Goal: Information Seeking & Learning: Check status

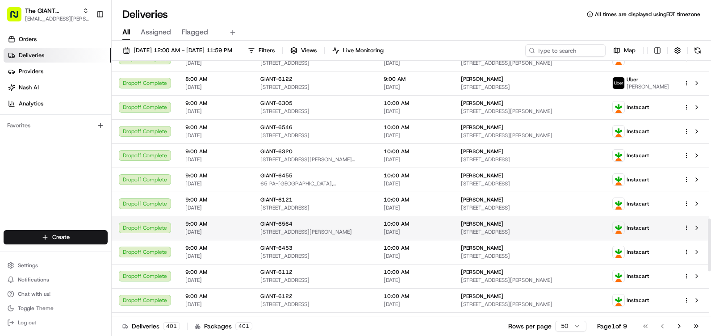
scroll to position [848, 0]
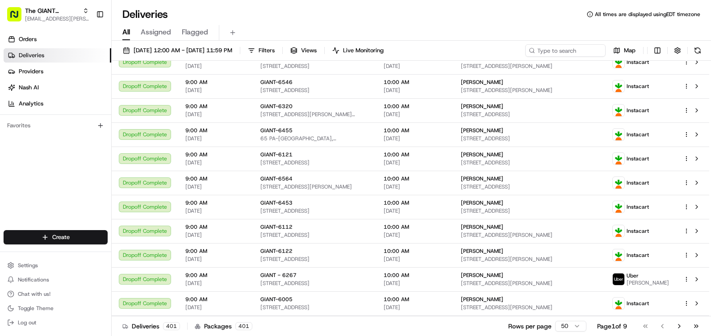
click at [274, 51] on span "Filters" at bounding box center [266, 50] width 16 height 8
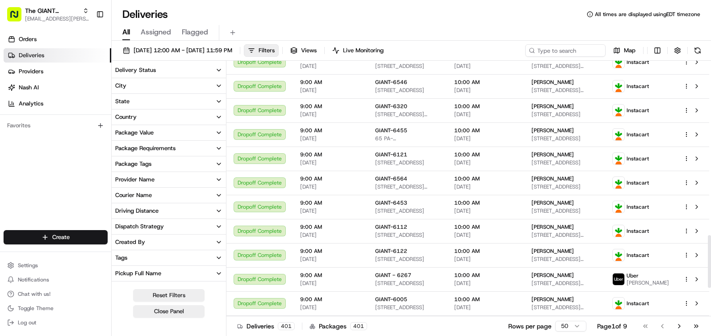
click at [140, 89] on button "City" at bounding box center [169, 85] width 114 height 15
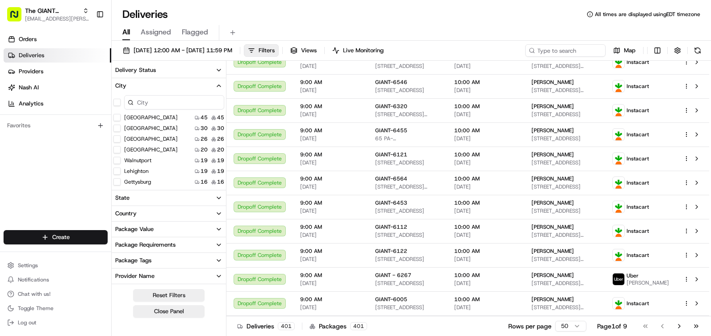
click at [116, 169] on button "Lehighton" at bounding box center [116, 170] width 7 height 7
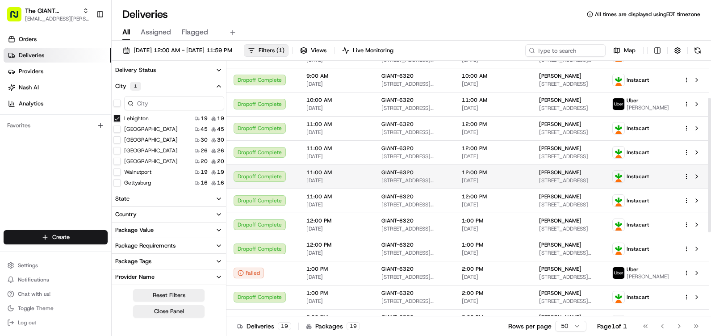
scroll to position [89, 0]
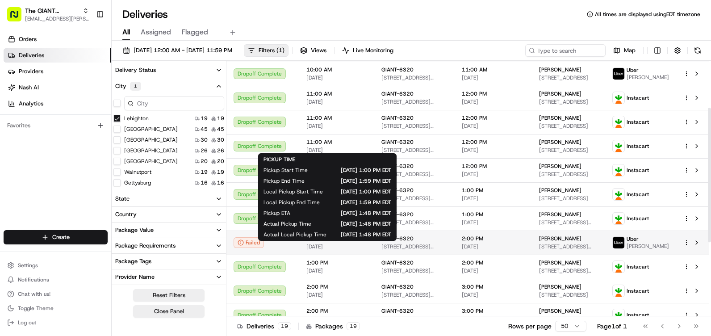
click at [351, 250] on span "[DATE]" at bounding box center [336, 246] width 61 height 7
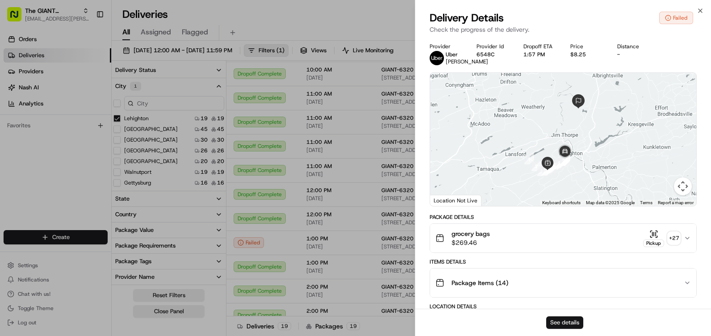
click at [576, 327] on button "See details" at bounding box center [564, 322] width 37 height 12
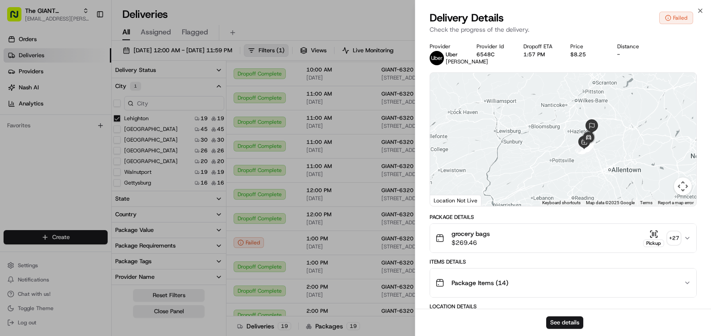
drag, startPoint x: 550, startPoint y: 172, endPoint x: 550, endPoint y: 115, distance: 56.7
click at [550, 115] on div at bounding box center [563, 139] width 266 height 133
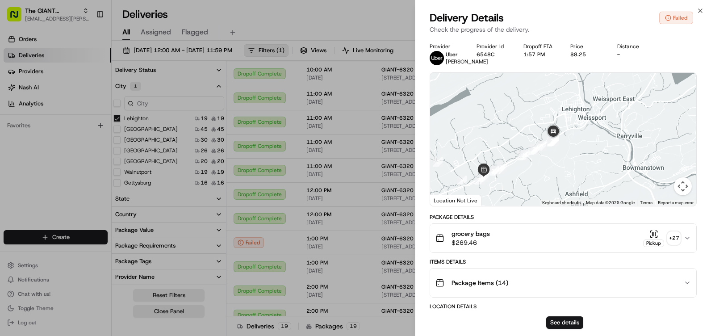
drag, startPoint x: 548, startPoint y: 102, endPoint x: 573, endPoint y: 161, distance: 64.0
click at [573, 161] on div at bounding box center [563, 139] width 266 height 133
click at [702, 8] on icon "button" at bounding box center [699, 10] width 7 height 7
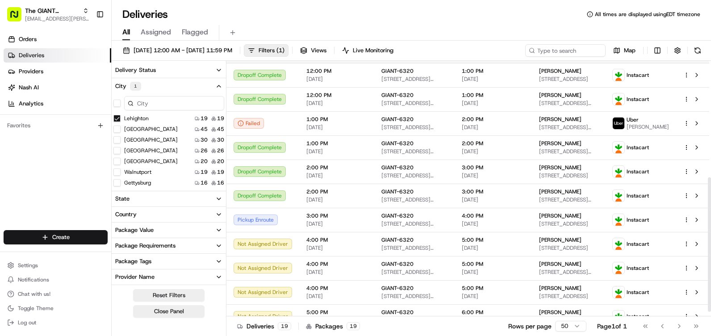
scroll to position [223, 0]
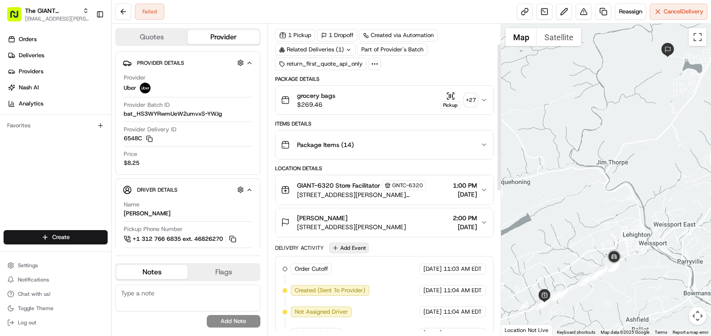
scroll to position [45, 0]
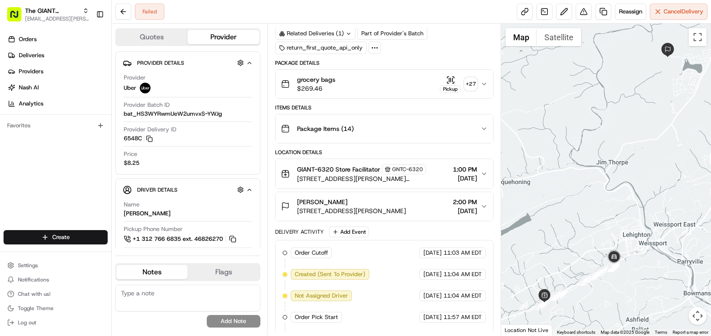
click at [481, 85] on icon "button" at bounding box center [483, 83] width 7 height 7
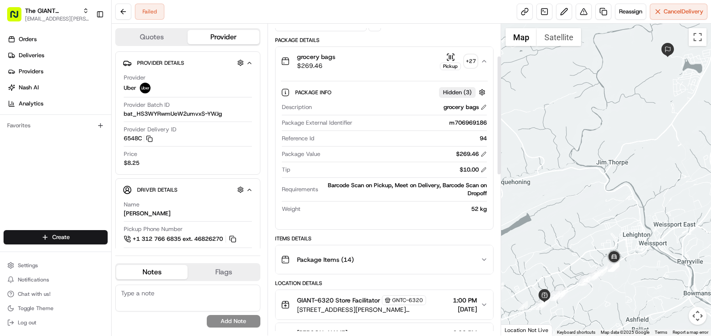
scroll to position [89, 0]
